Goal: Register for event/course

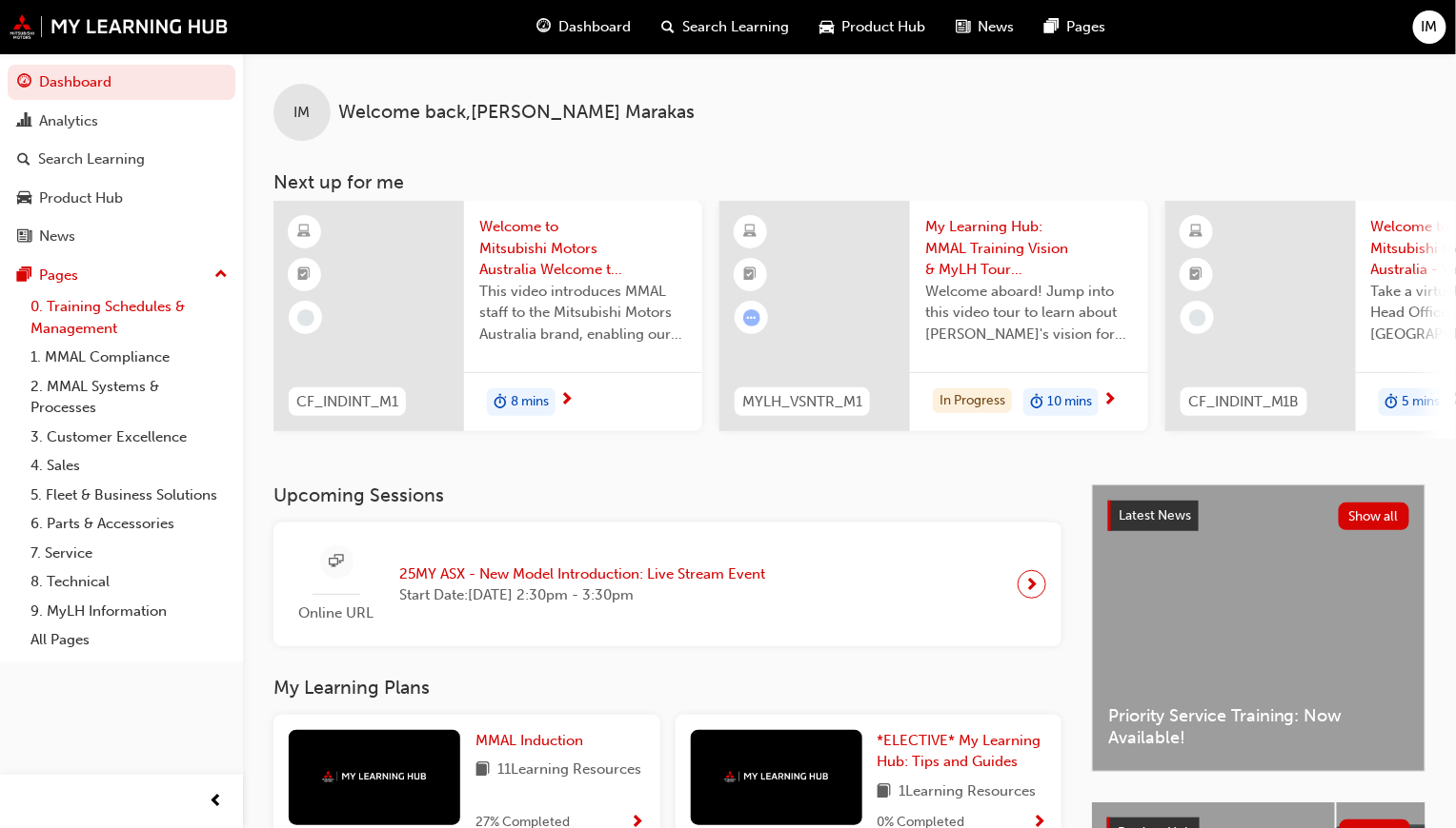
click at [161, 299] on link "0. Training Schedules & Management" at bounding box center [128, 317] width 213 height 51
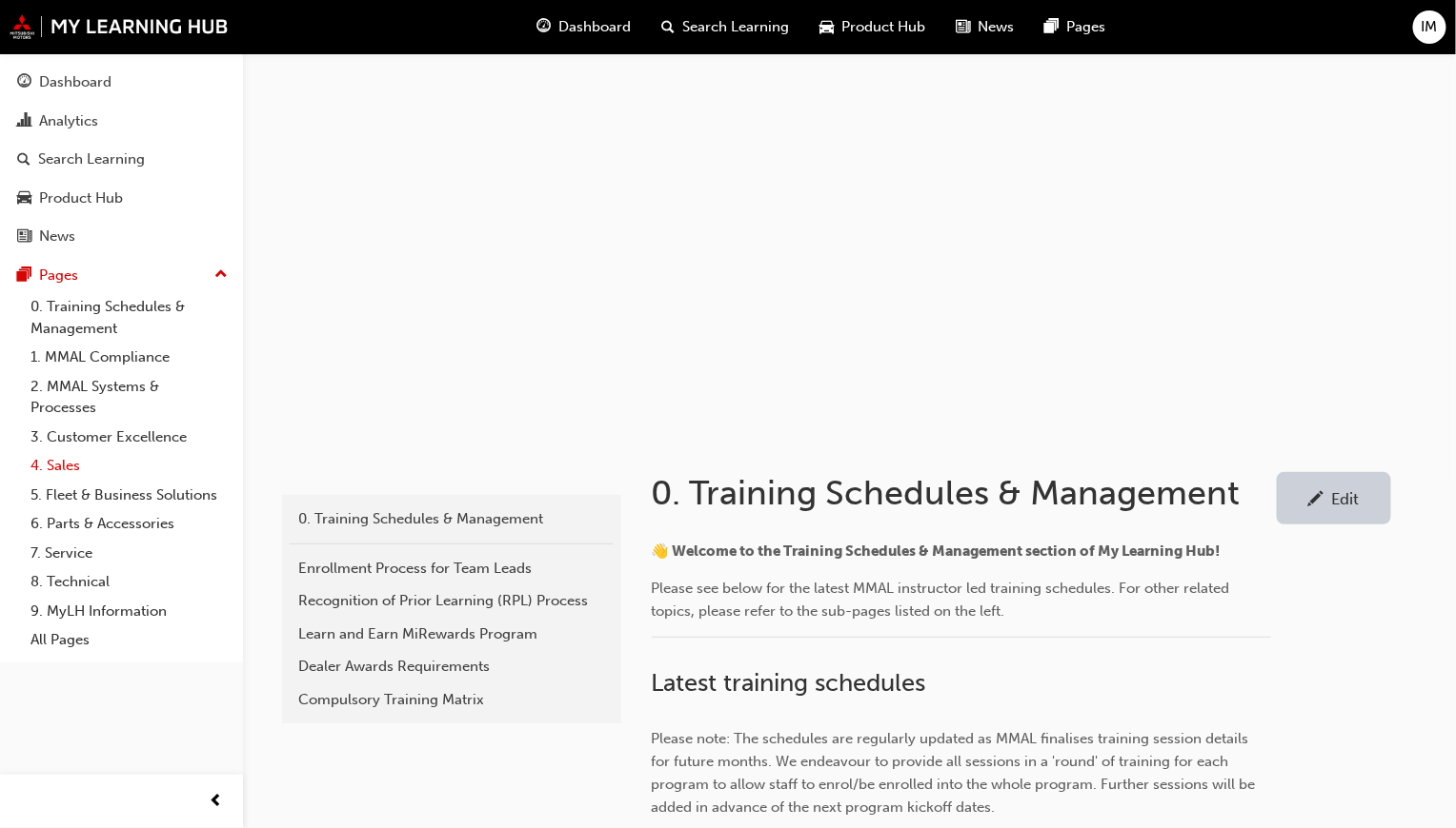
click at [64, 462] on link "4. Sales" at bounding box center [128, 466] width 213 height 29
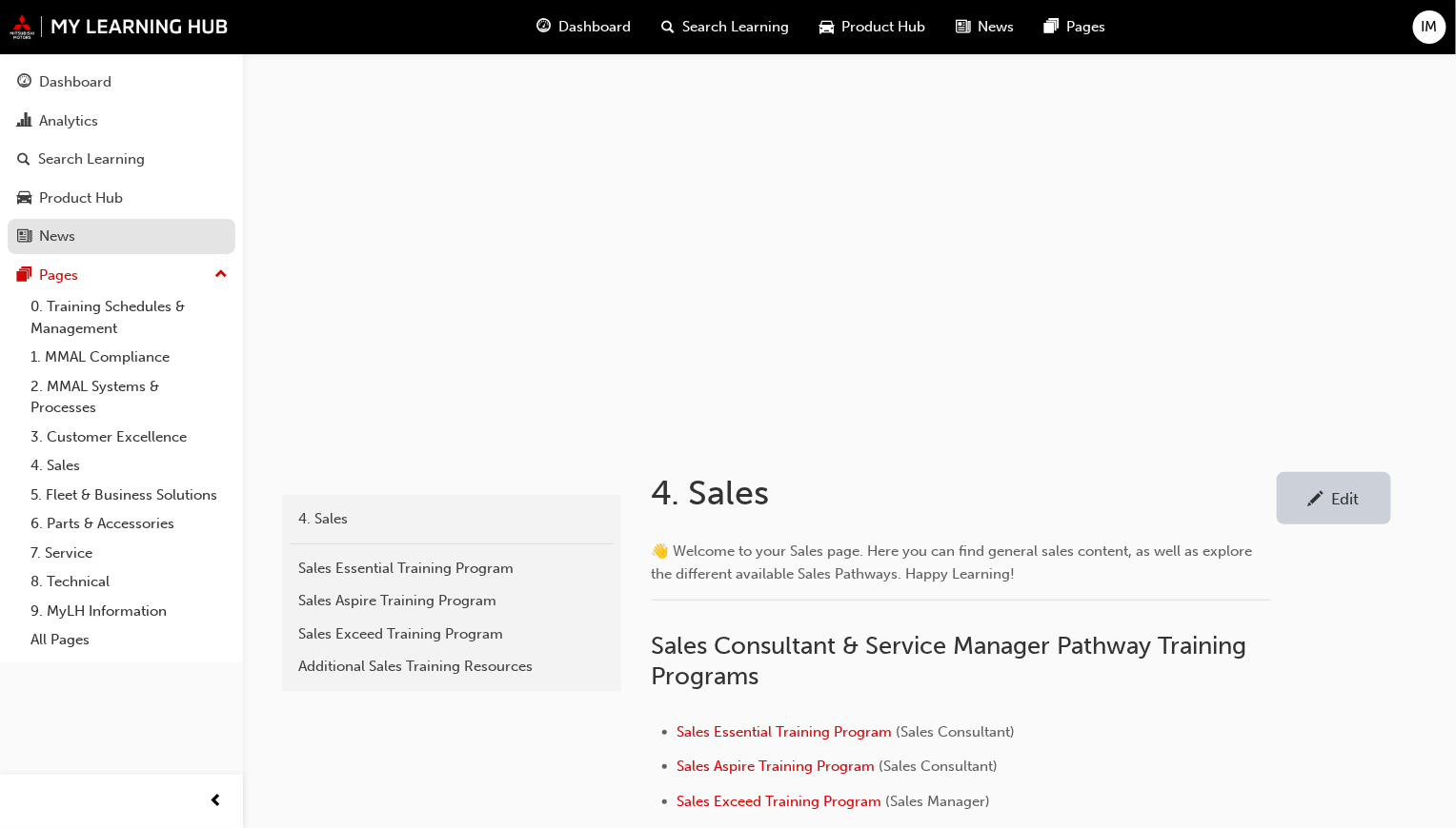
click at [108, 230] on div "News" at bounding box center [121, 236] width 209 height 24
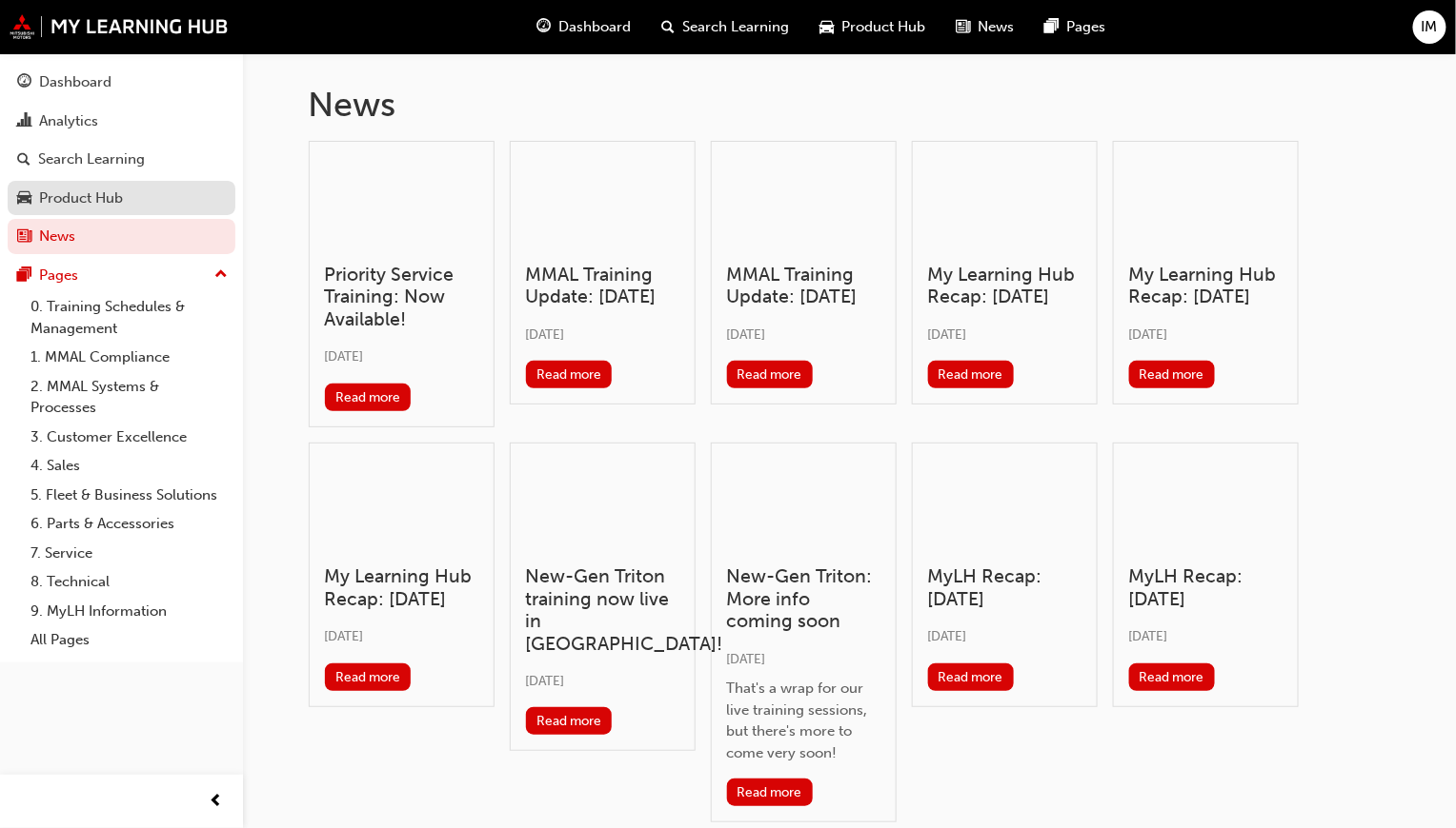
click at [88, 198] on div "Product Hub" at bounding box center [81, 198] width 84 height 22
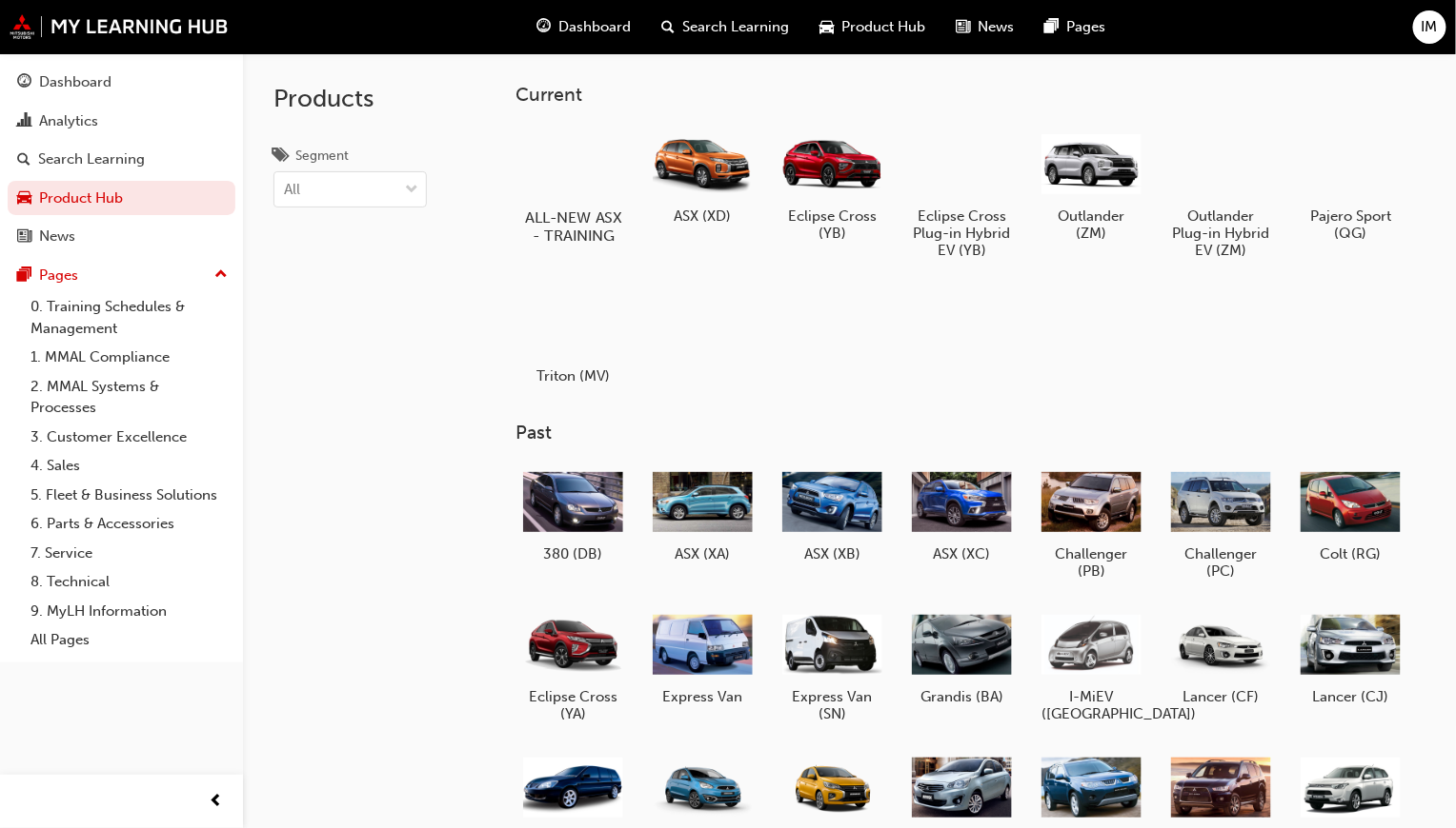
click at [578, 161] on div at bounding box center [574, 162] width 106 height 75
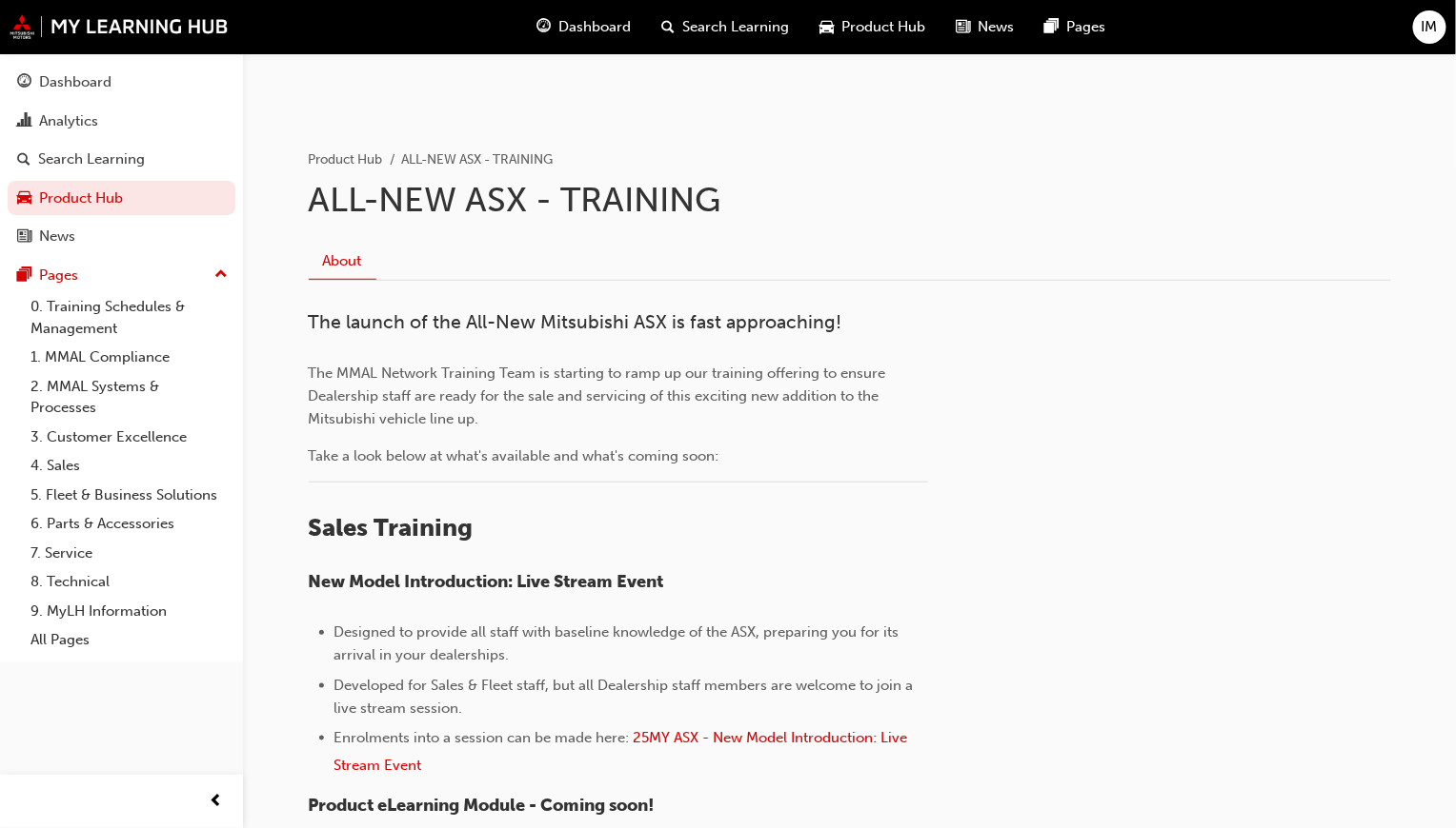
scroll to position [412, 0]
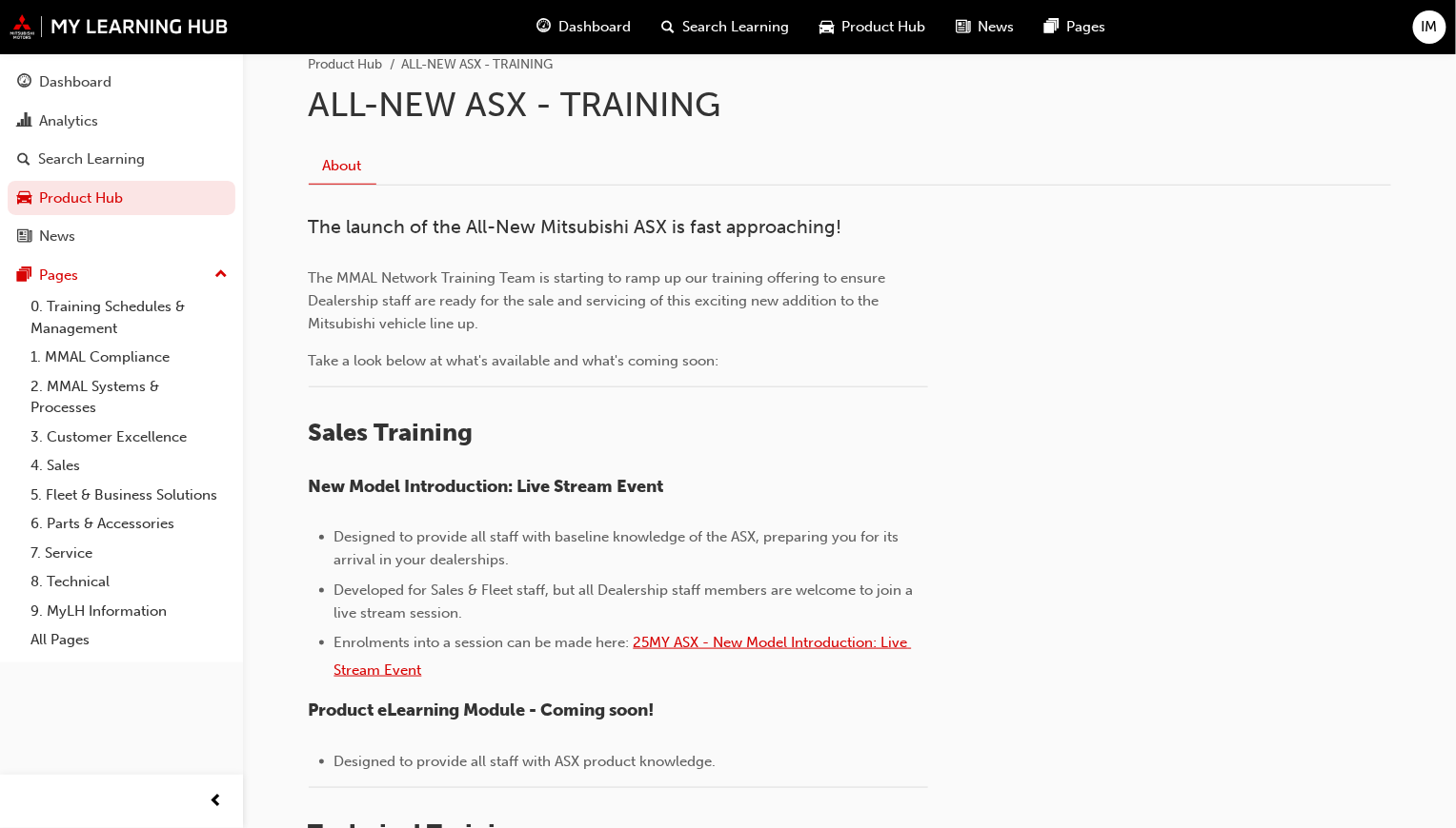
click at [750, 634] on span "25MY ASX - New Model Introduction: Live Stream Event" at bounding box center [623, 657] width 577 height 45
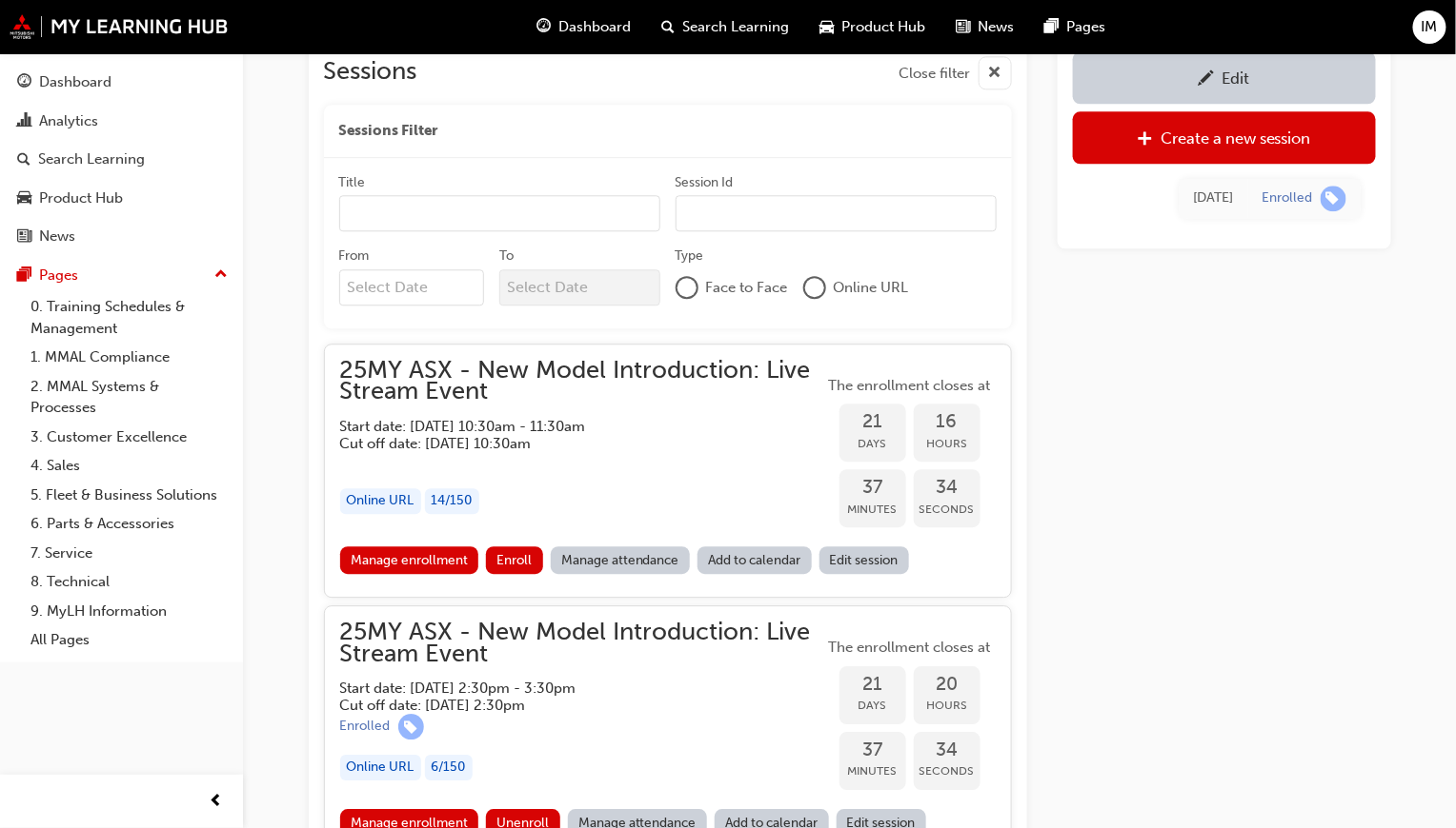
scroll to position [1552, 0]
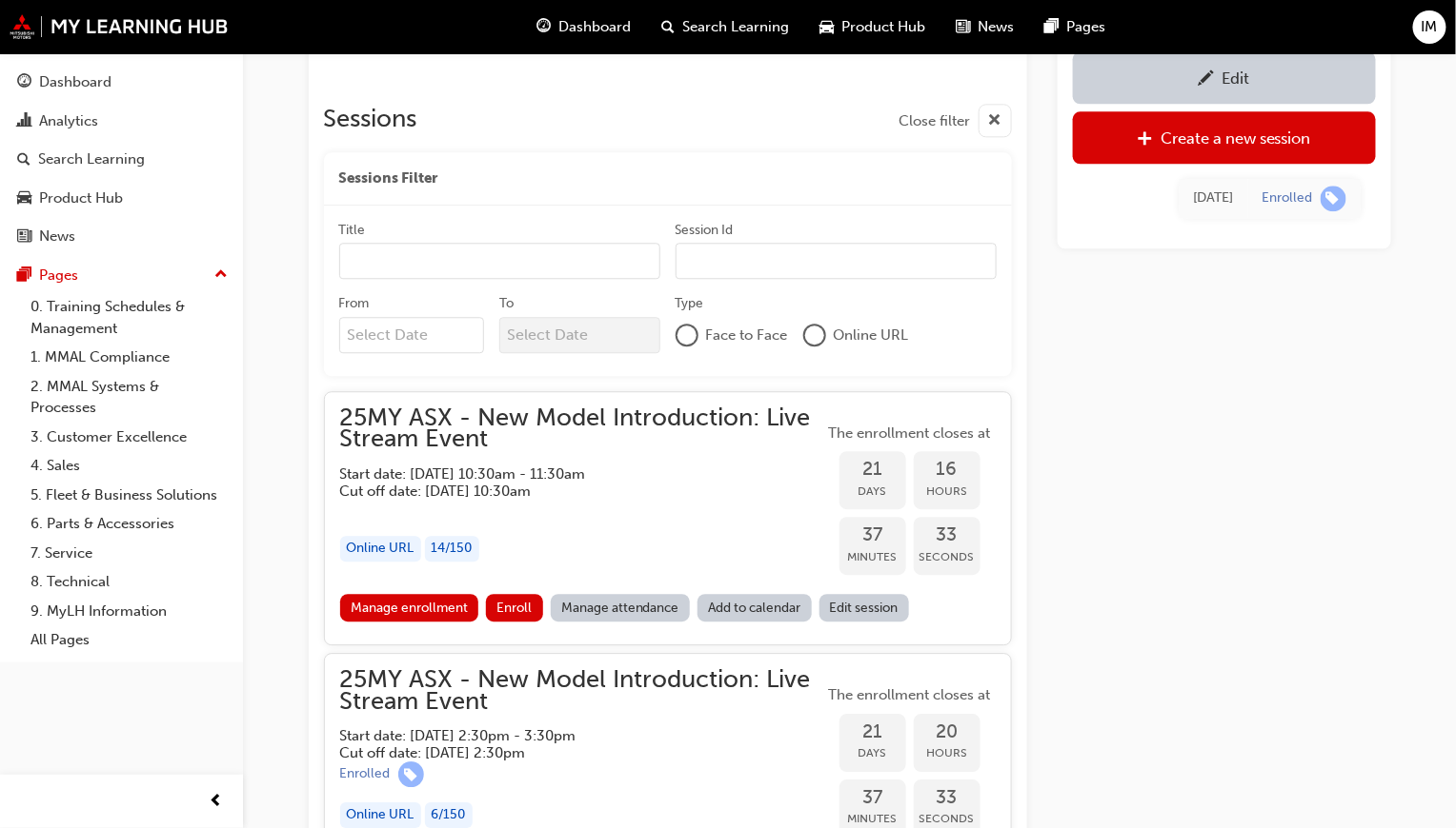
click at [478, 603] on div "Manage enrollment Enroll" at bounding box center [445, 608] width 211 height 27
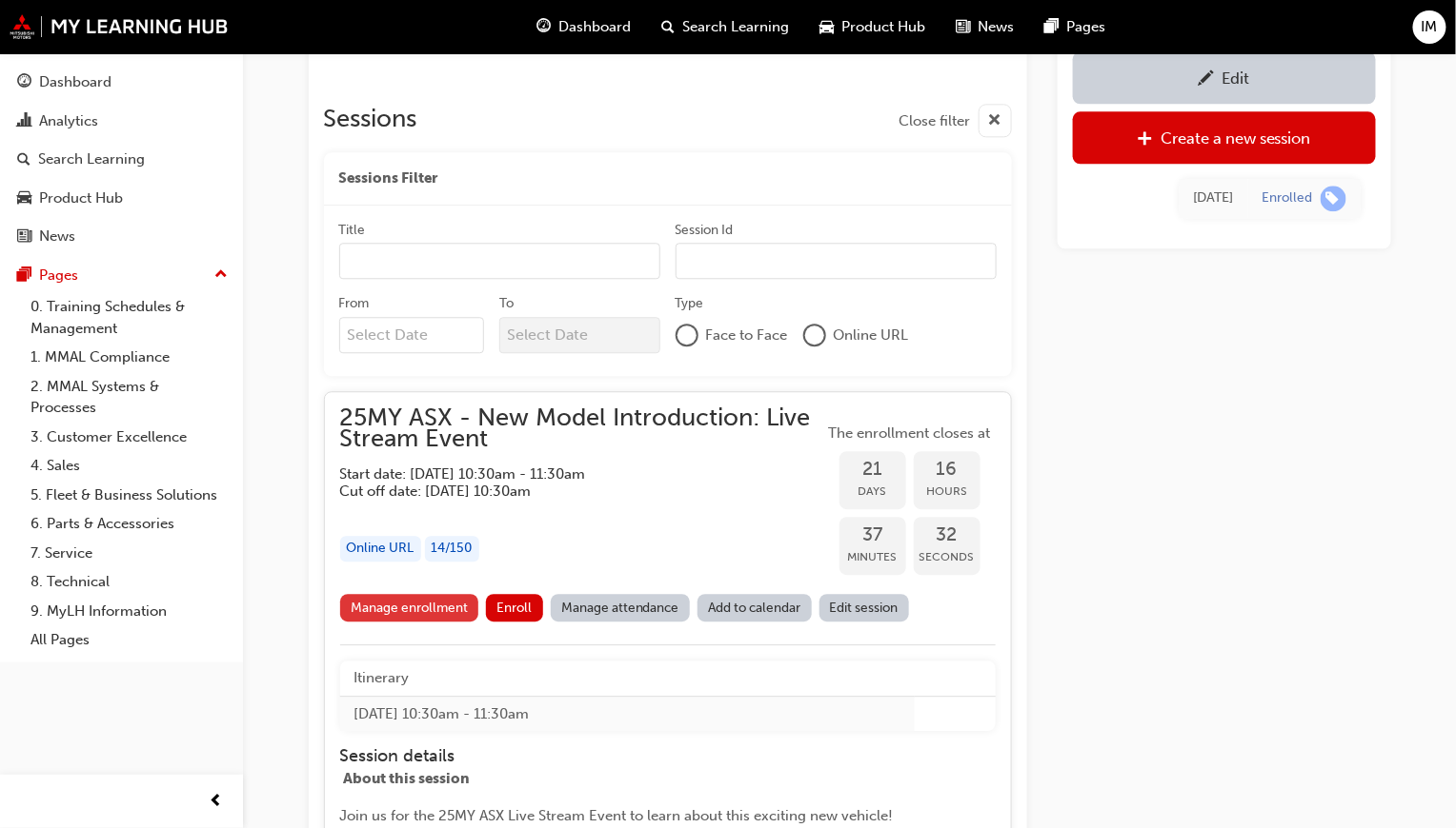
click at [424, 604] on link "Manage enrollment" at bounding box center [410, 608] width 139 height 27
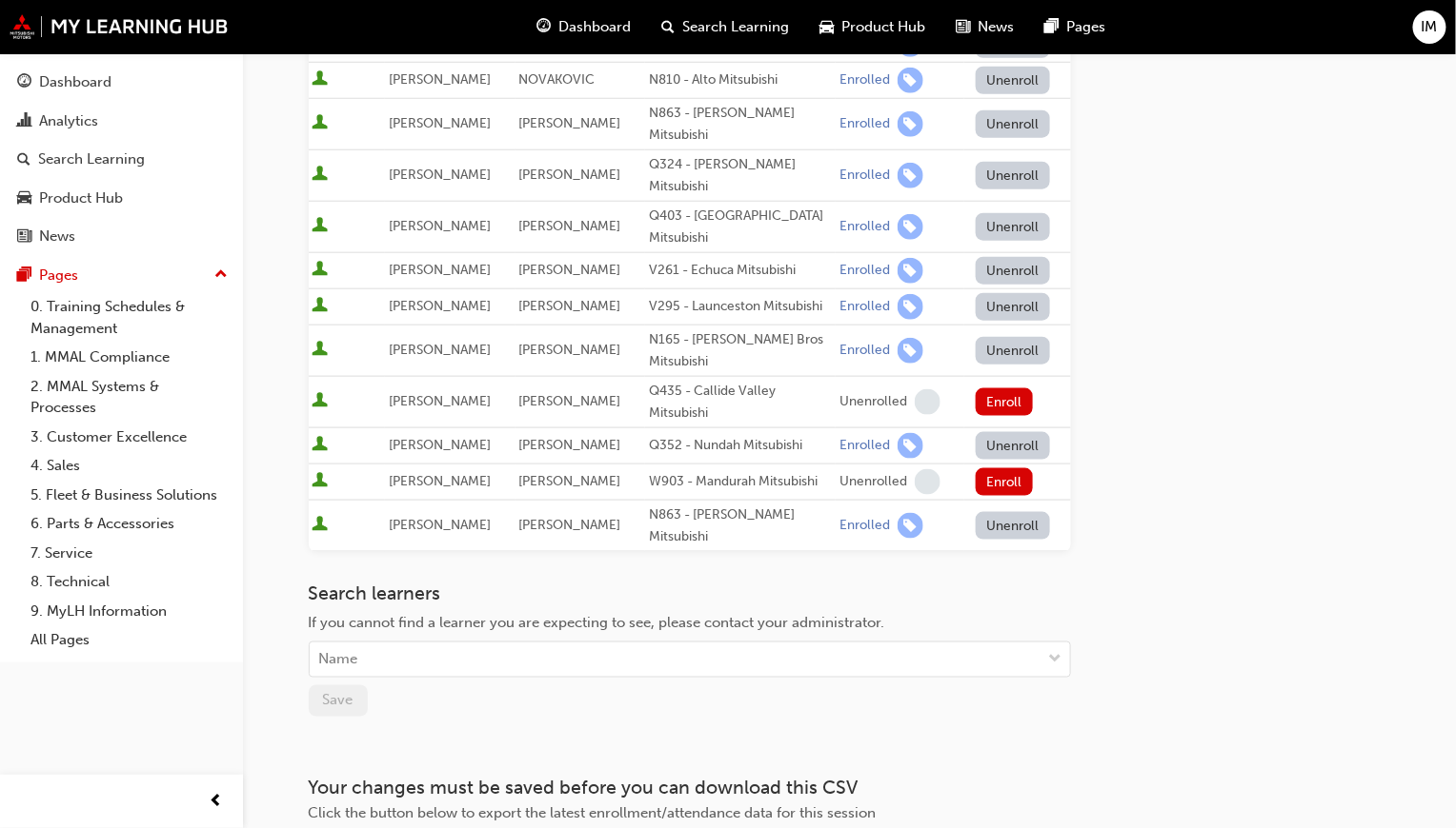
scroll to position [658, 0]
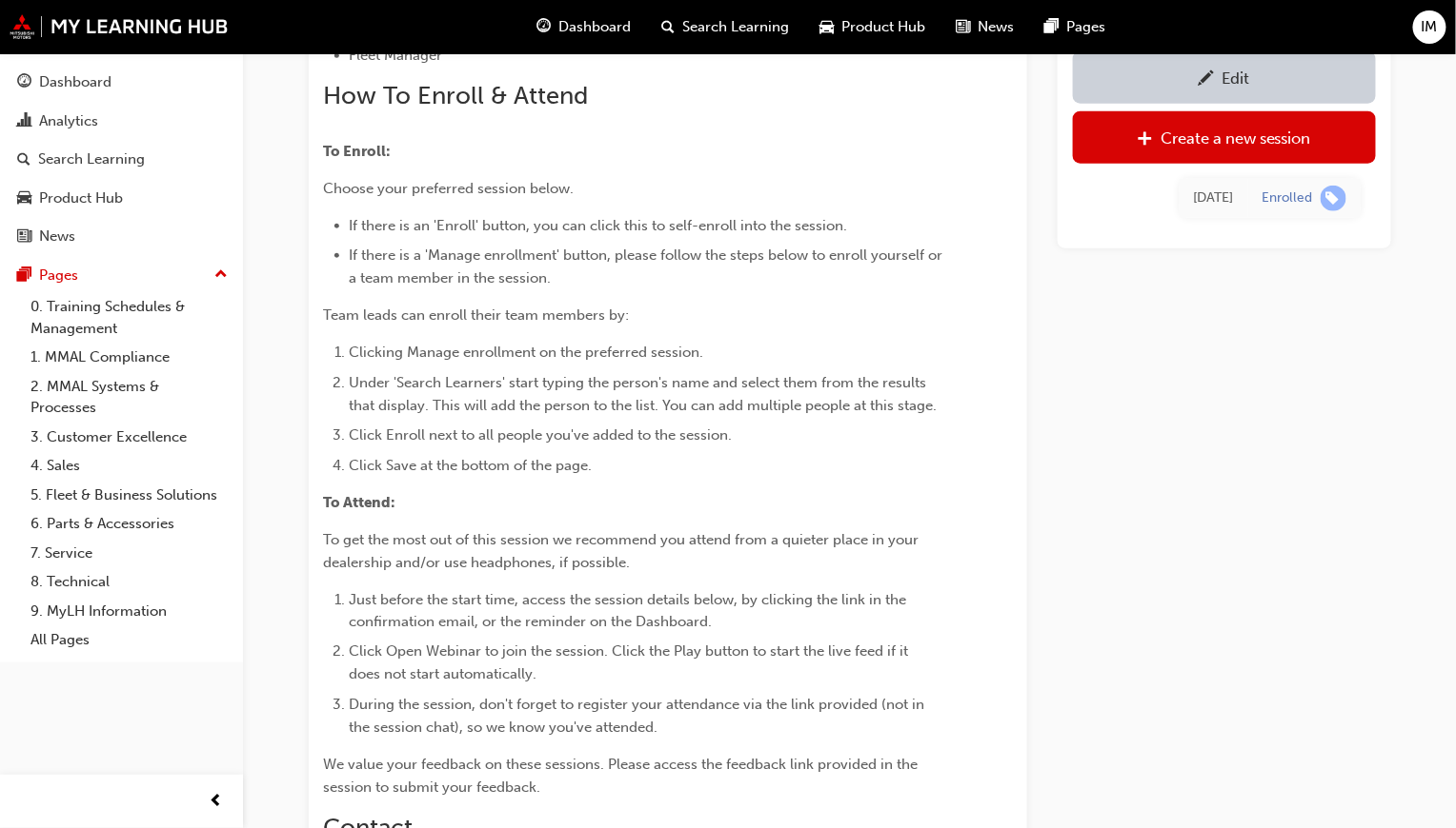
scroll to position [1552, 0]
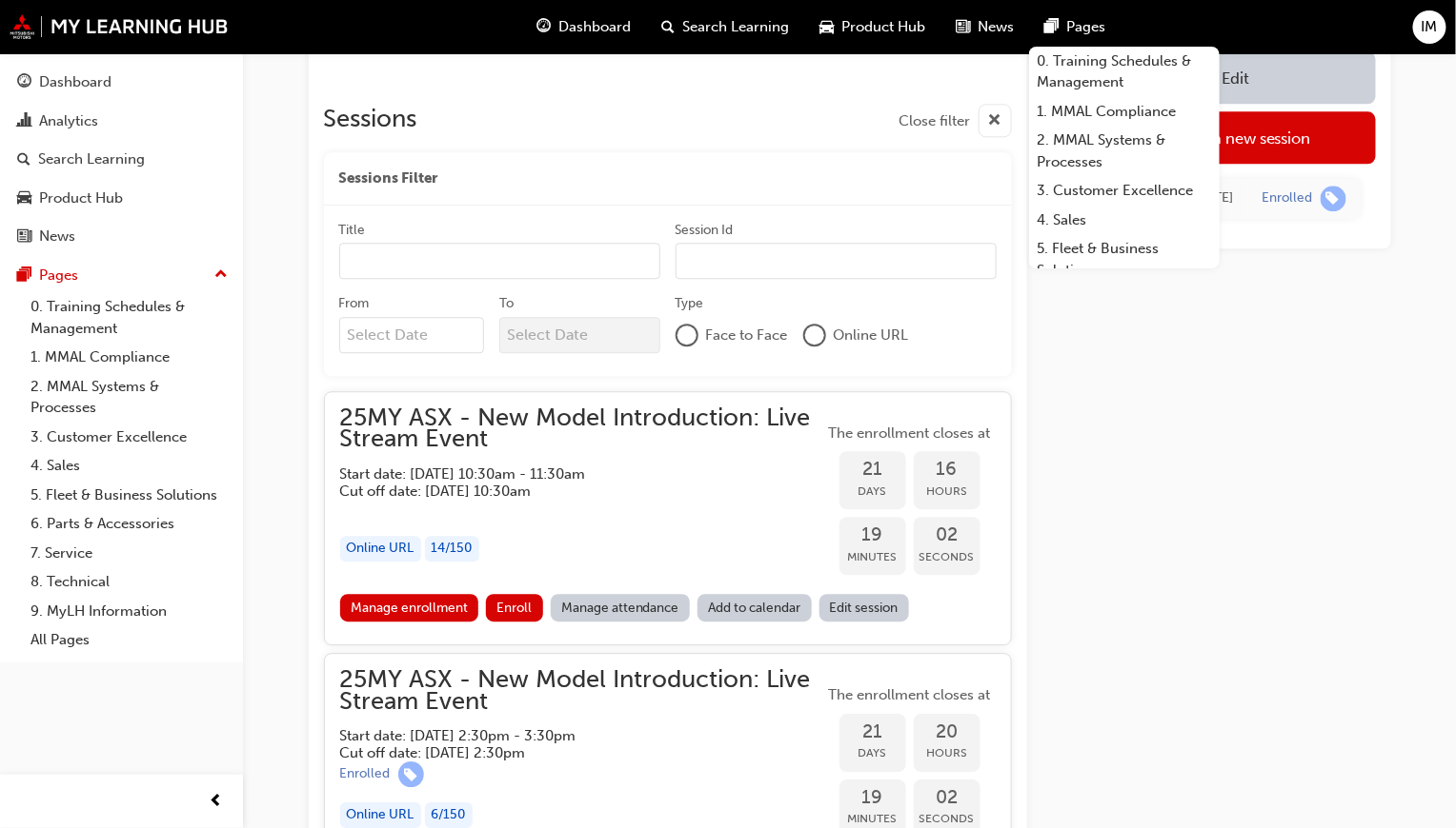
click at [440, 606] on link "Manage enrollment" at bounding box center [410, 608] width 139 height 27
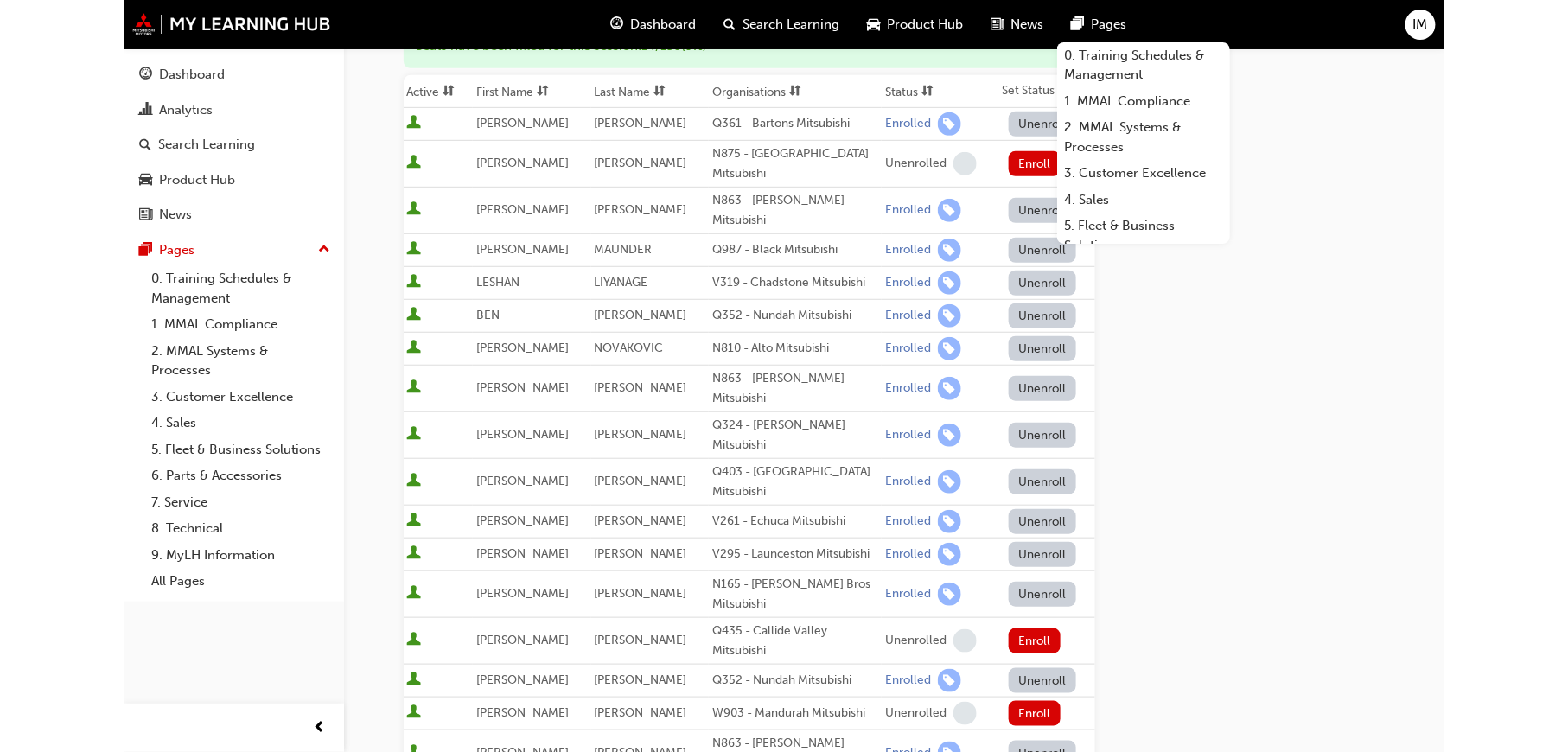
scroll to position [173, 0]
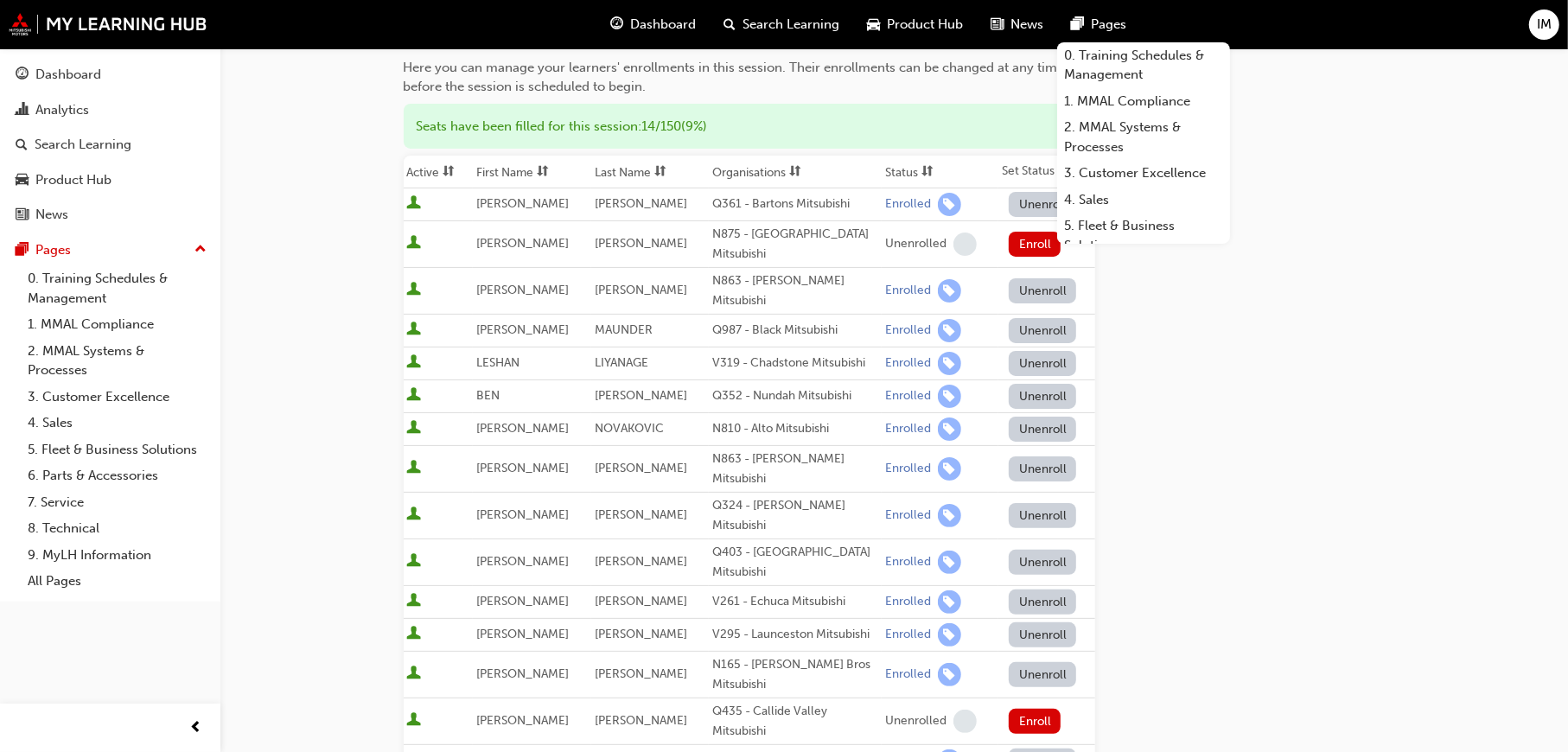
click at [1291, 466] on div "Go to session detail page Manage enrollment for 25MY ASX - New Model Introducti…" at bounding box center [895, 508] width 982 height 1266
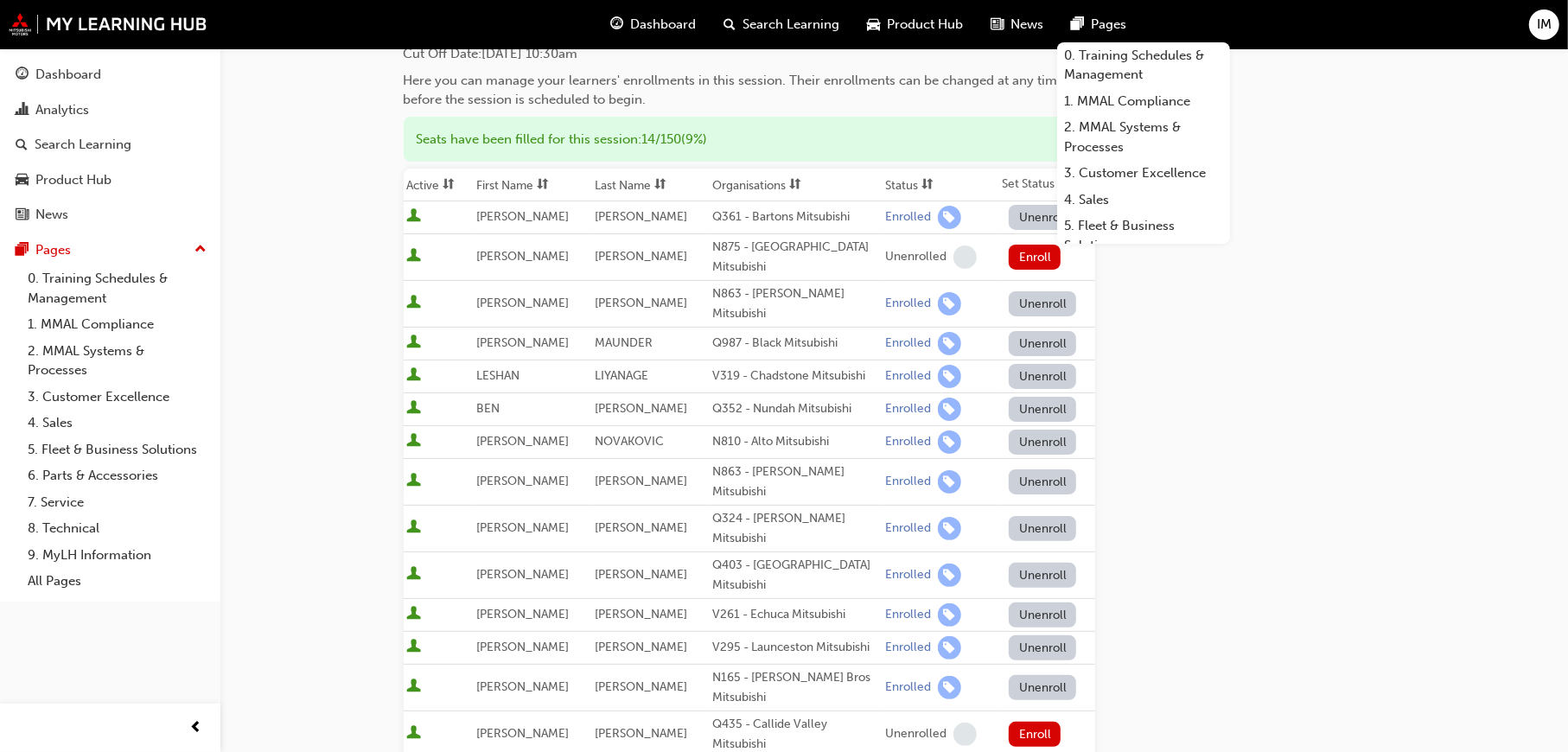
scroll to position [253, 0]
